Goal: Transaction & Acquisition: Purchase product/service

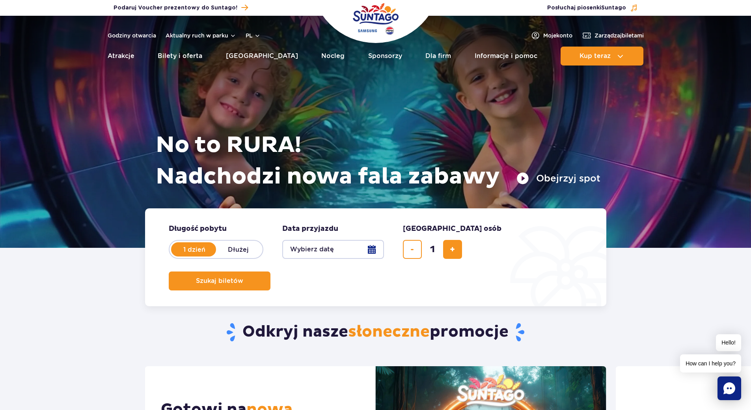
click at [326, 244] on button "Wybierz datę" at bounding box center [333, 249] width 102 height 19
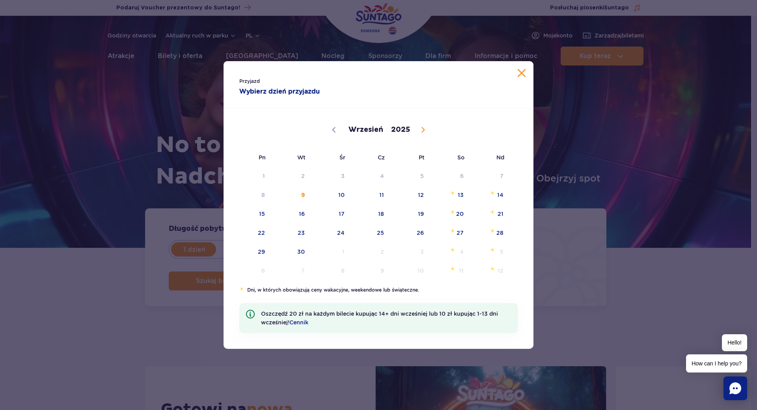
click at [419, 129] on span at bounding box center [423, 129] width 13 height 13
select select "9"
click at [458, 213] on span "18" at bounding box center [450, 214] width 40 height 18
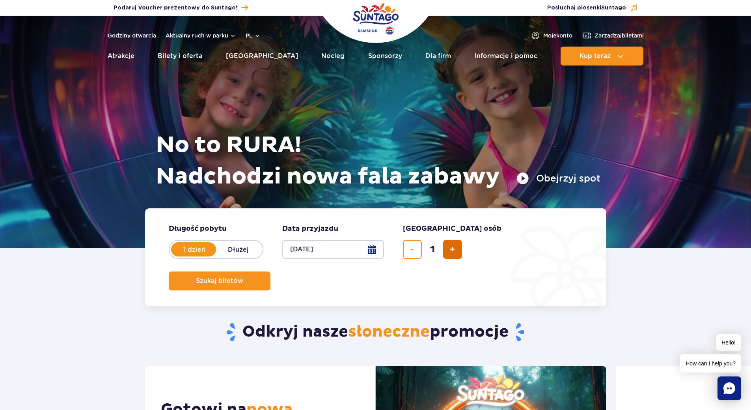
click at [450, 249] on span "dodaj bilet" at bounding box center [452, 249] width 5 height 0
click at [453, 249] on span "dodaj bilet" at bounding box center [452, 249] width 5 height 0
type input "3"
click at [240, 277] on span "Szukaj biletów" at bounding box center [216, 280] width 47 height 7
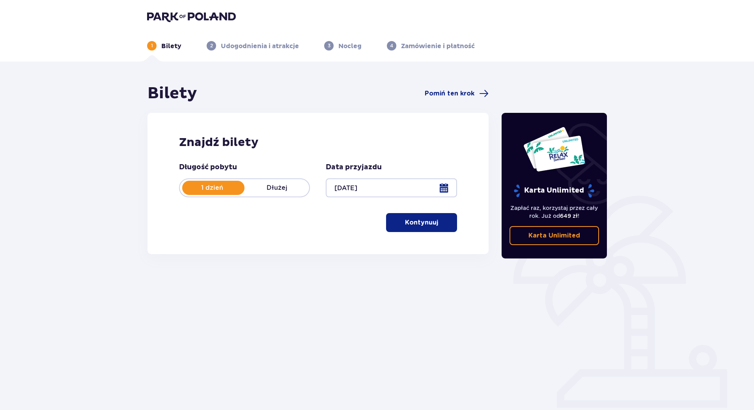
click at [408, 222] on p "Kontynuuj" at bounding box center [421, 222] width 33 height 9
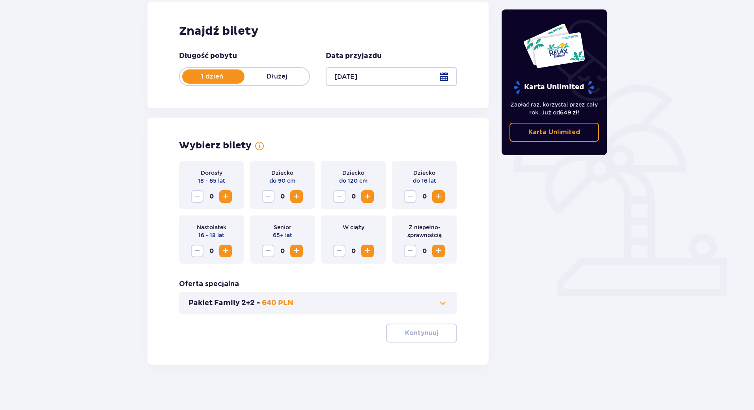
scroll to position [113, 0]
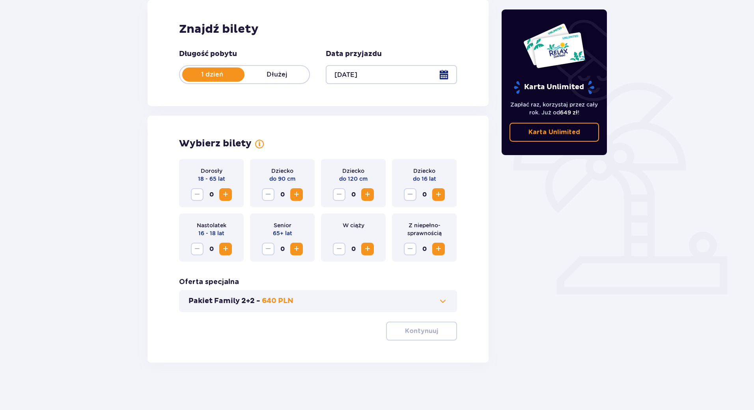
click at [226, 194] on span "Increase" at bounding box center [225, 194] width 9 height 9
click at [439, 197] on span "Increase" at bounding box center [438, 194] width 9 height 9
click at [412, 325] on button "Kontynuuj" at bounding box center [421, 331] width 71 height 19
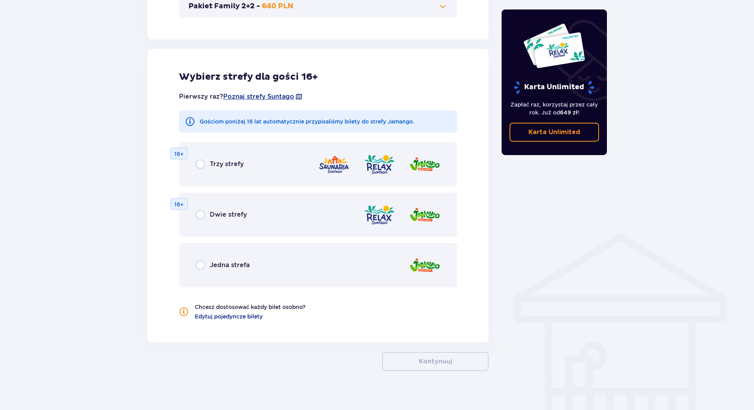
scroll to position [416, 0]
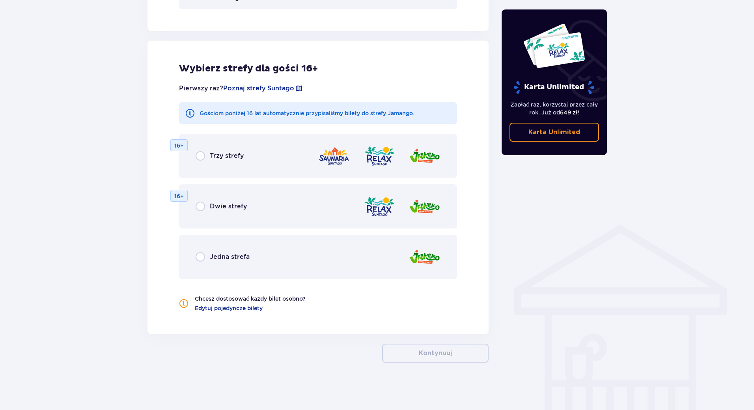
click at [205, 256] on div "Jedna strefa" at bounding box center [223, 256] width 54 height 9
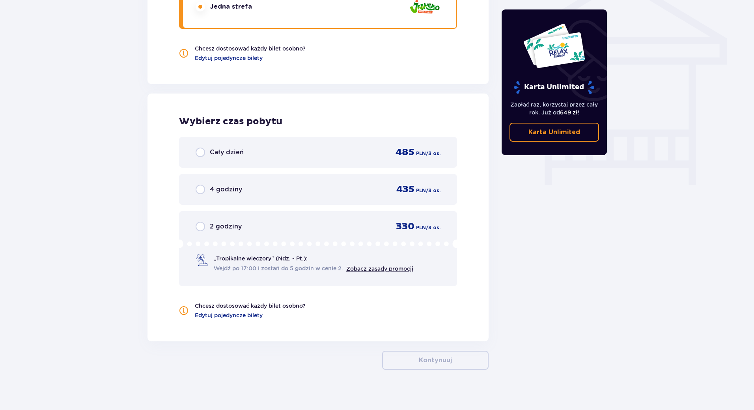
scroll to position [673, 0]
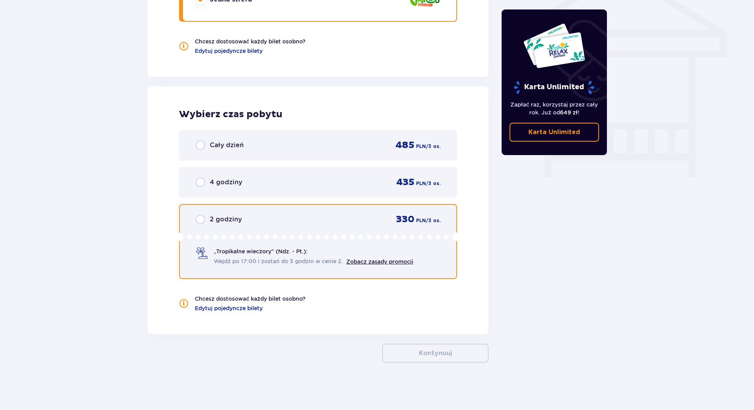
click at [202, 221] on input "radio" at bounding box center [200, 219] width 9 height 9
radio input "true"
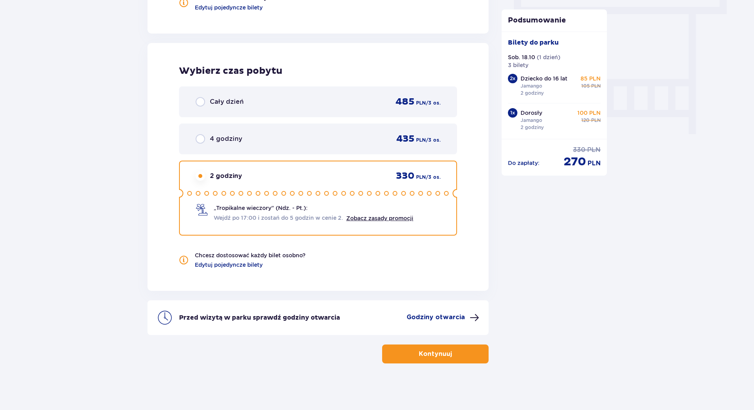
scroll to position [718, 0]
click at [439, 315] on p "Godziny otwarcia" at bounding box center [436, 316] width 58 height 9
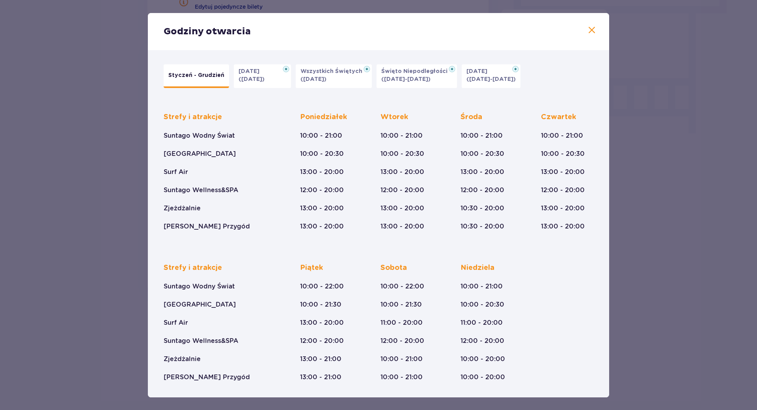
click at [263, 78] on button "Halloween (31.10.25)" at bounding box center [262, 76] width 57 height 24
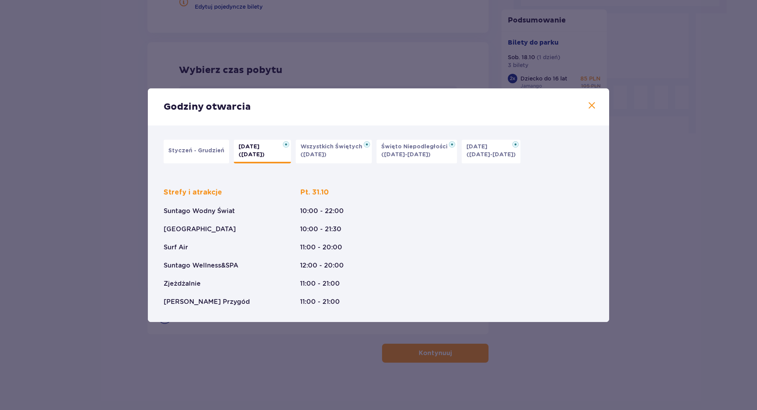
click at [596, 107] on span at bounding box center [591, 105] width 9 height 9
